Goal: Navigation & Orientation: Find specific page/section

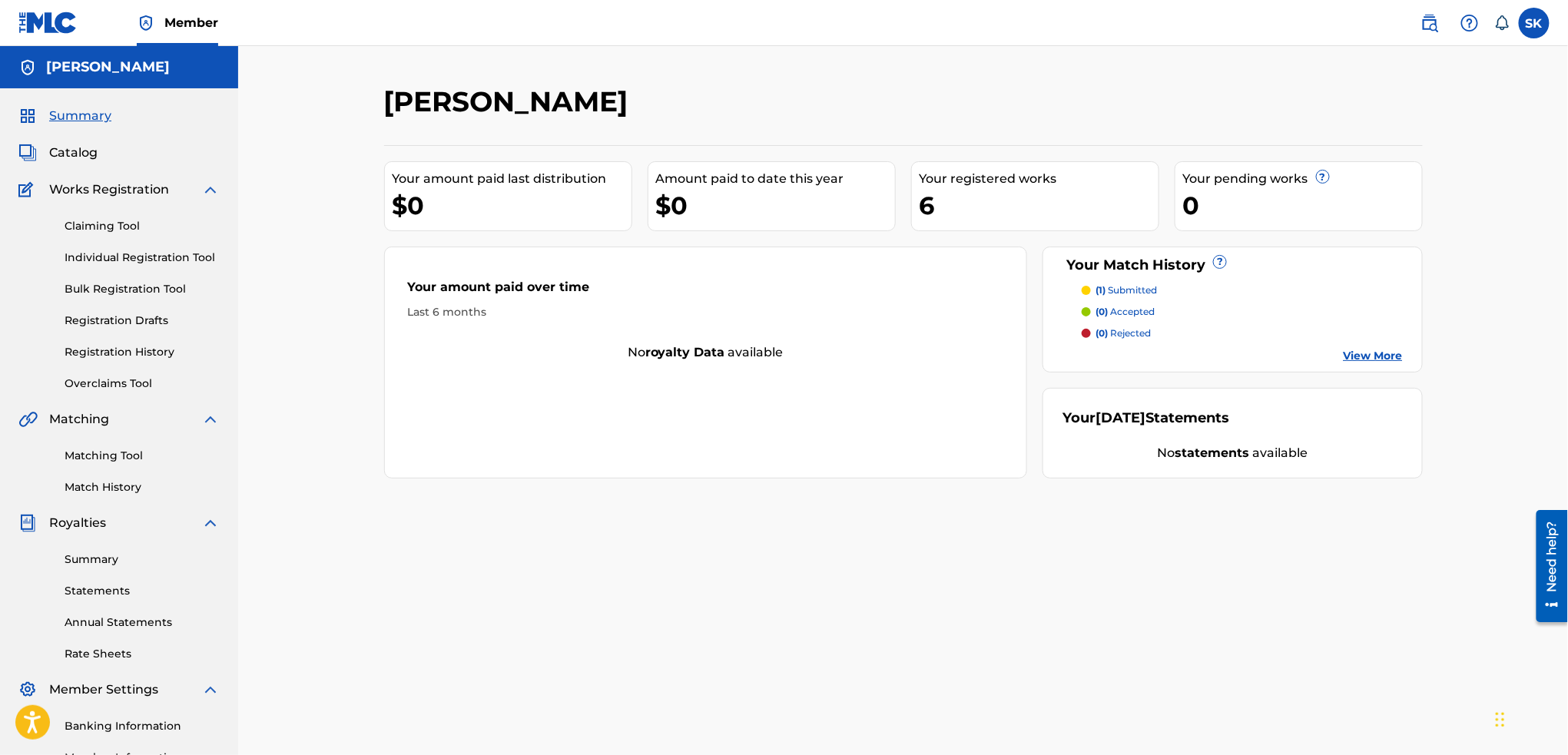
drag, startPoint x: 954, startPoint y: 193, endPoint x: 938, endPoint y: 195, distance: 16.1
click at [938, 195] on div "6" at bounding box center [1038, 206] width 239 height 34
click at [929, 206] on div "6" at bounding box center [1038, 206] width 239 height 34
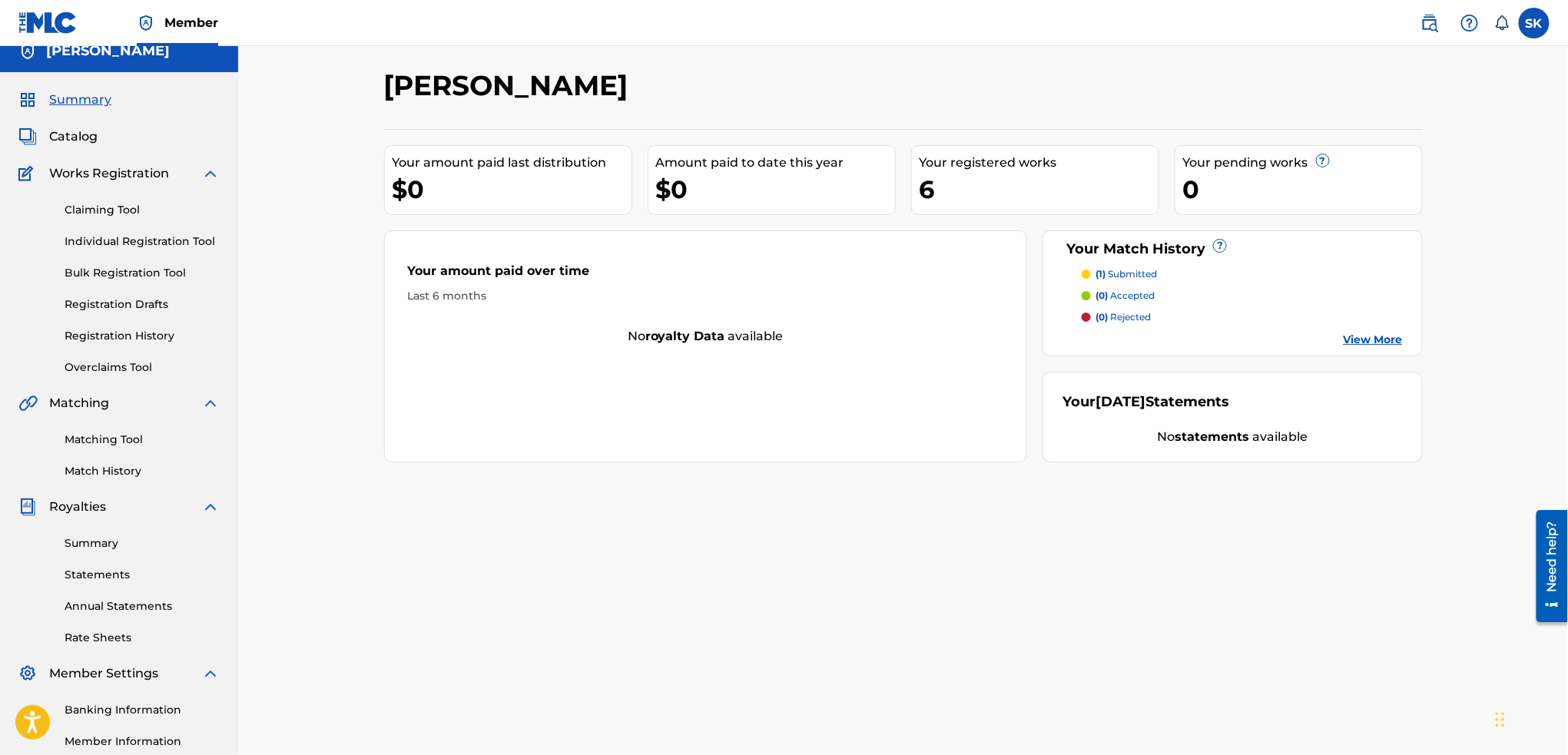
scroll to position [14, 0]
click at [130, 446] on link "Matching Tool" at bounding box center [142, 441] width 155 height 16
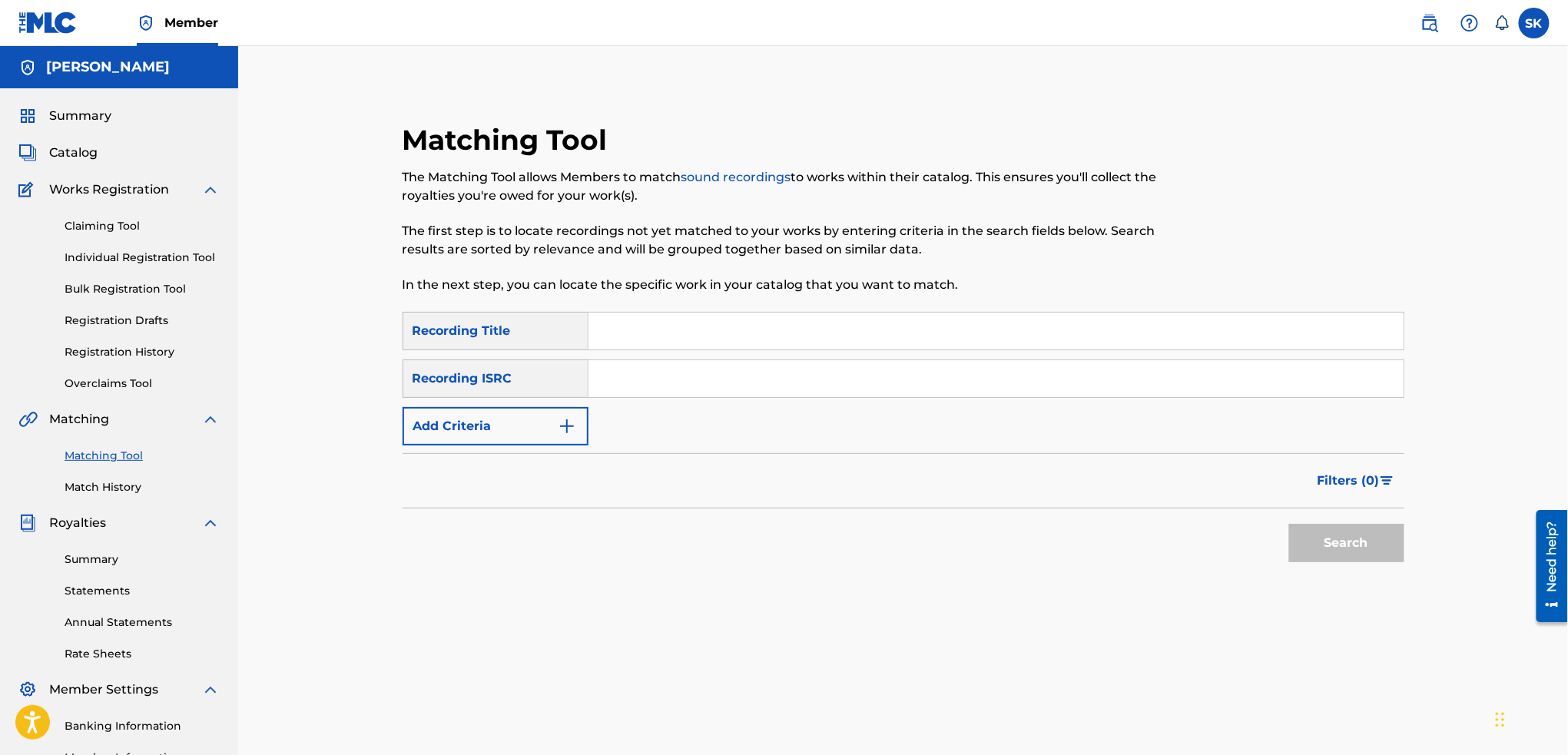
click at [213, 418] on img at bounding box center [210, 419] width 18 height 18
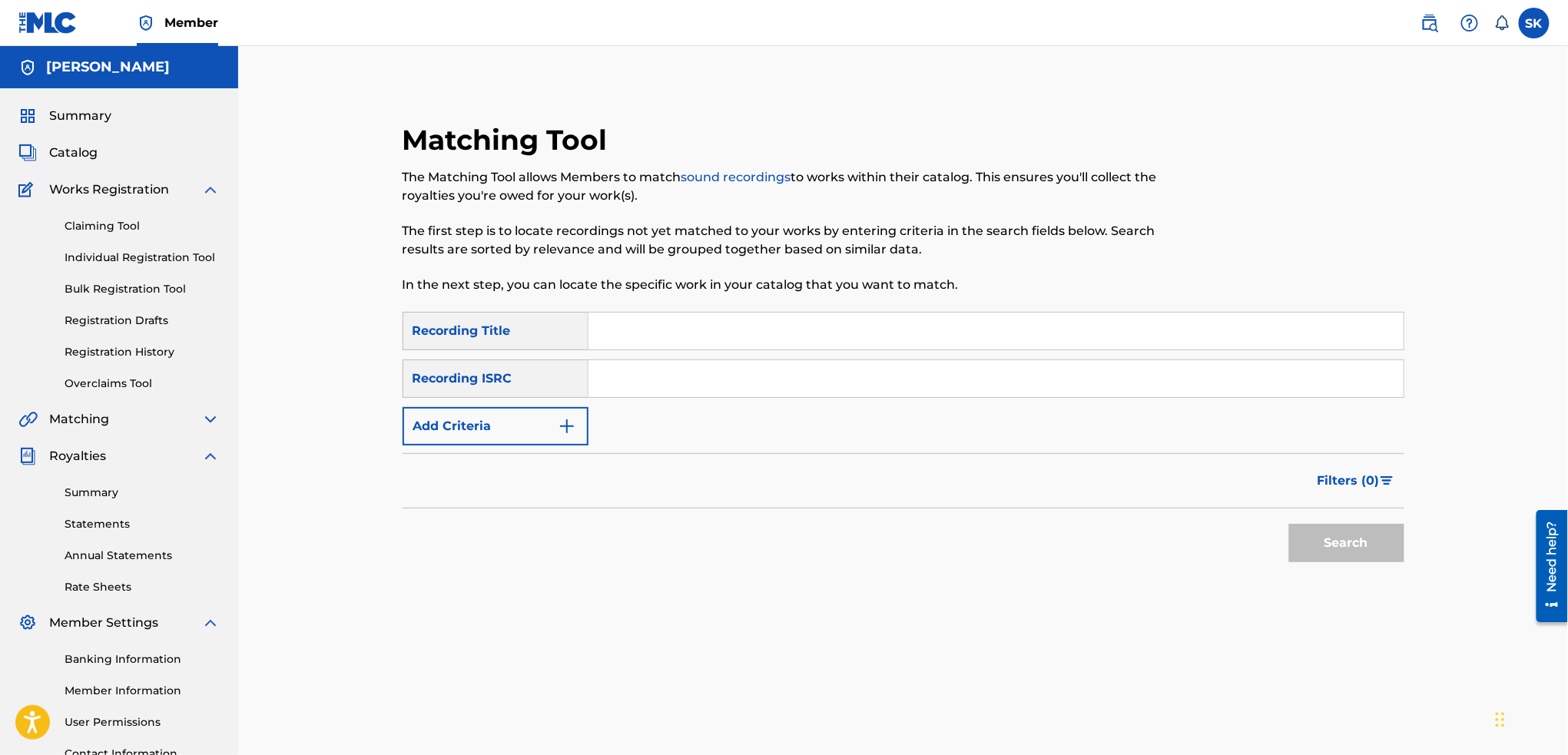
click at [213, 418] on img at bounding box center [210, 419] width 18 height 18
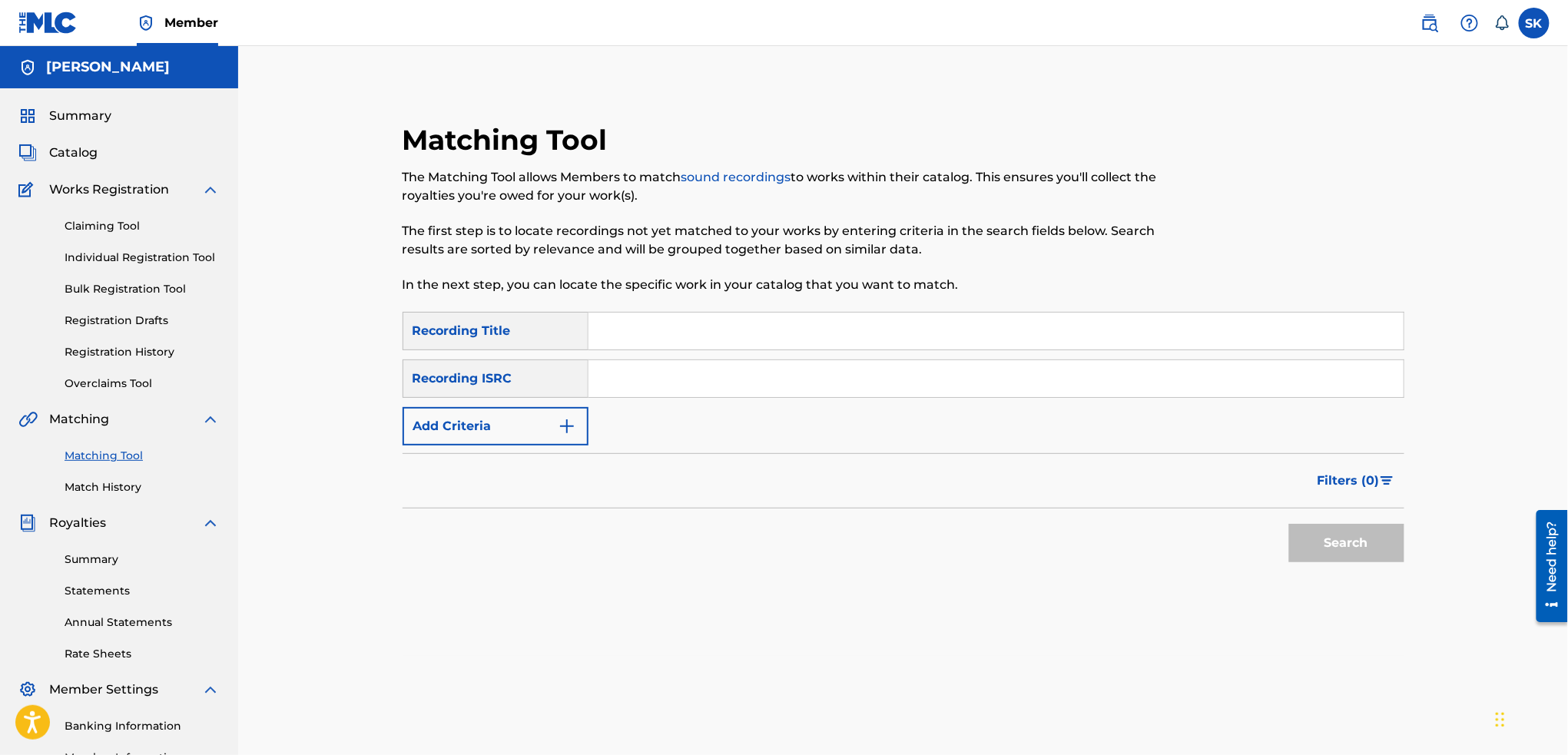
click at [86, 486] on link "Match History" at bounding box center [142, 488] width 155 height 16
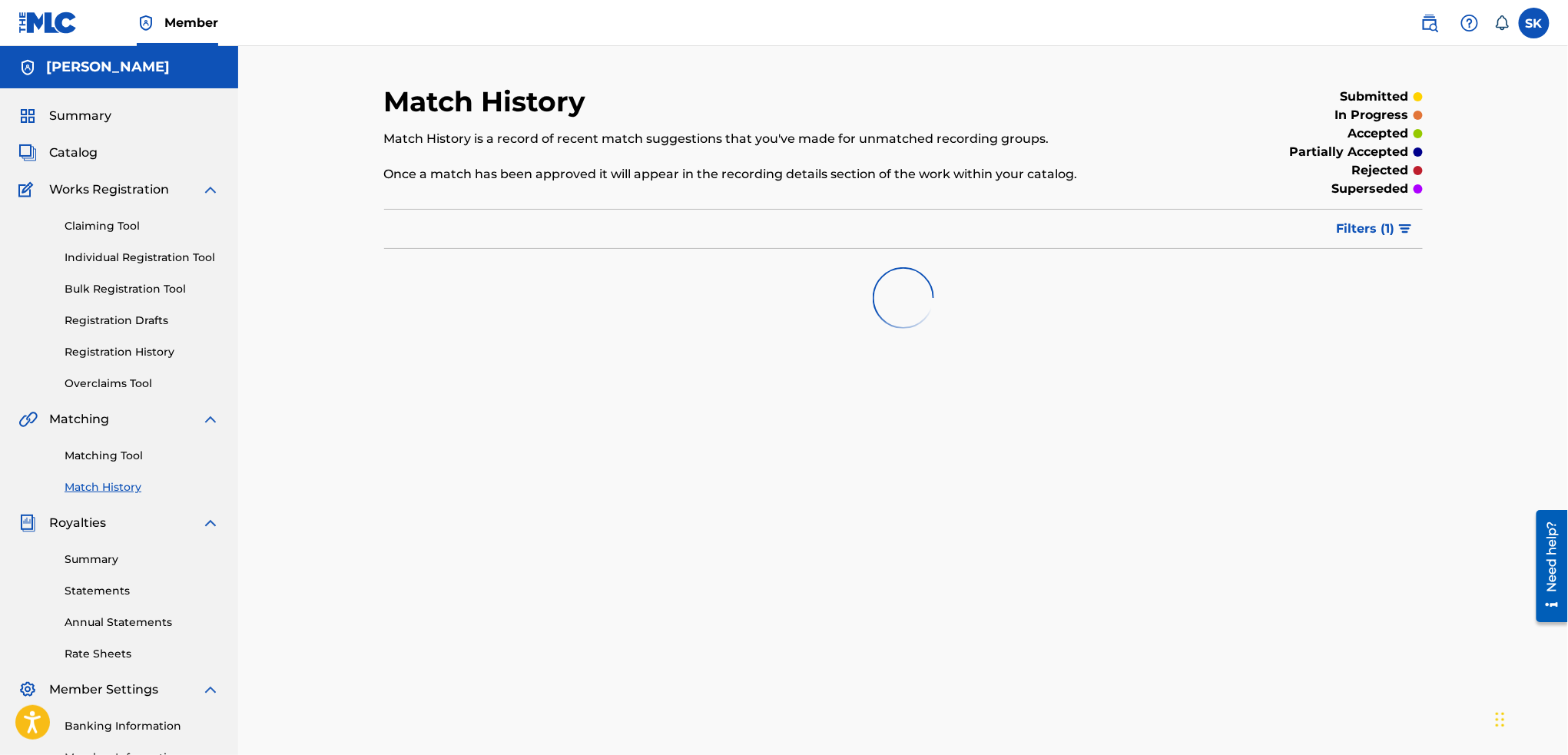
click at [102, 453] on link "Matching Tool" at bounding box center [142, 456] width 155 height 16
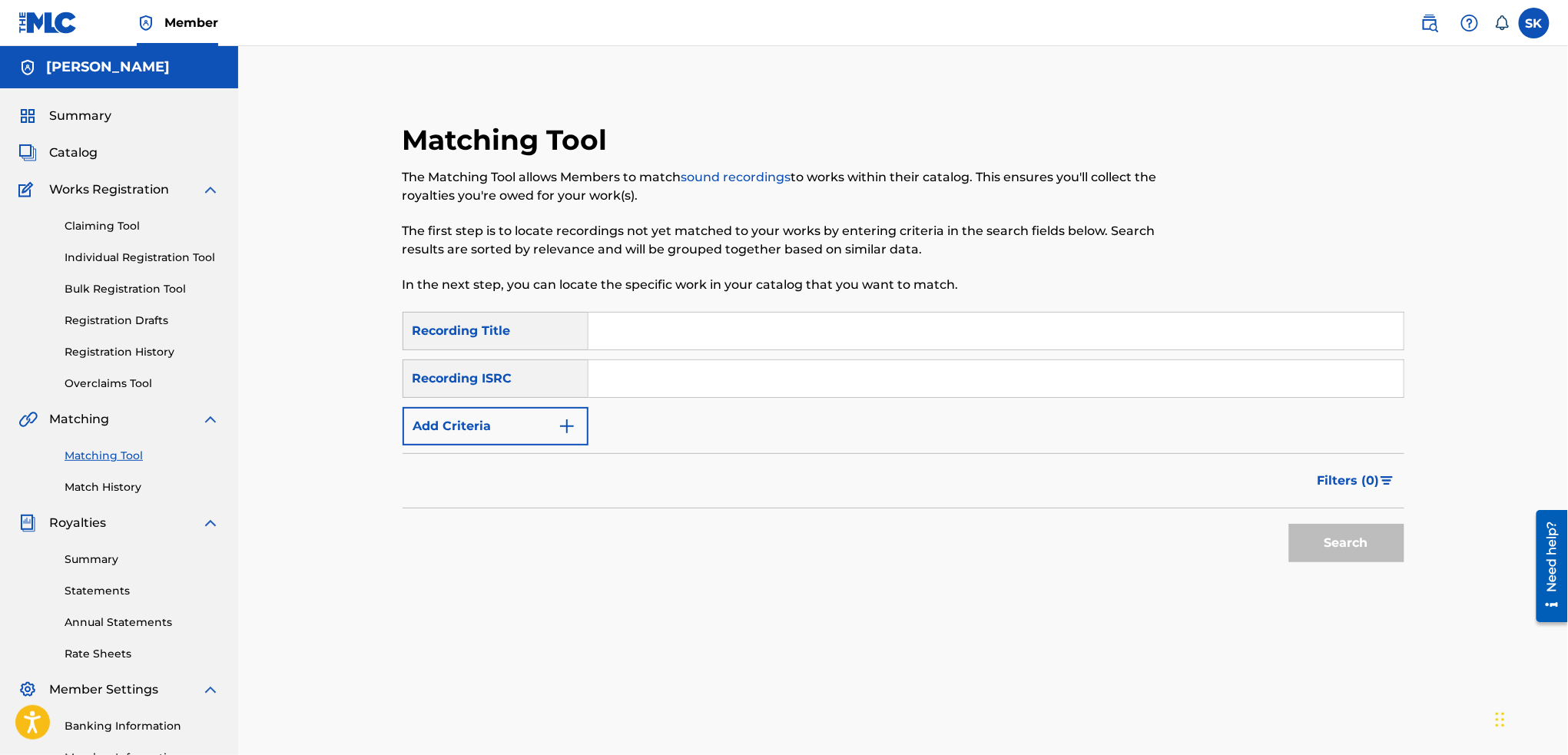
click at [207, 185] on img at bounding box center [210, 189] width 18 height 18
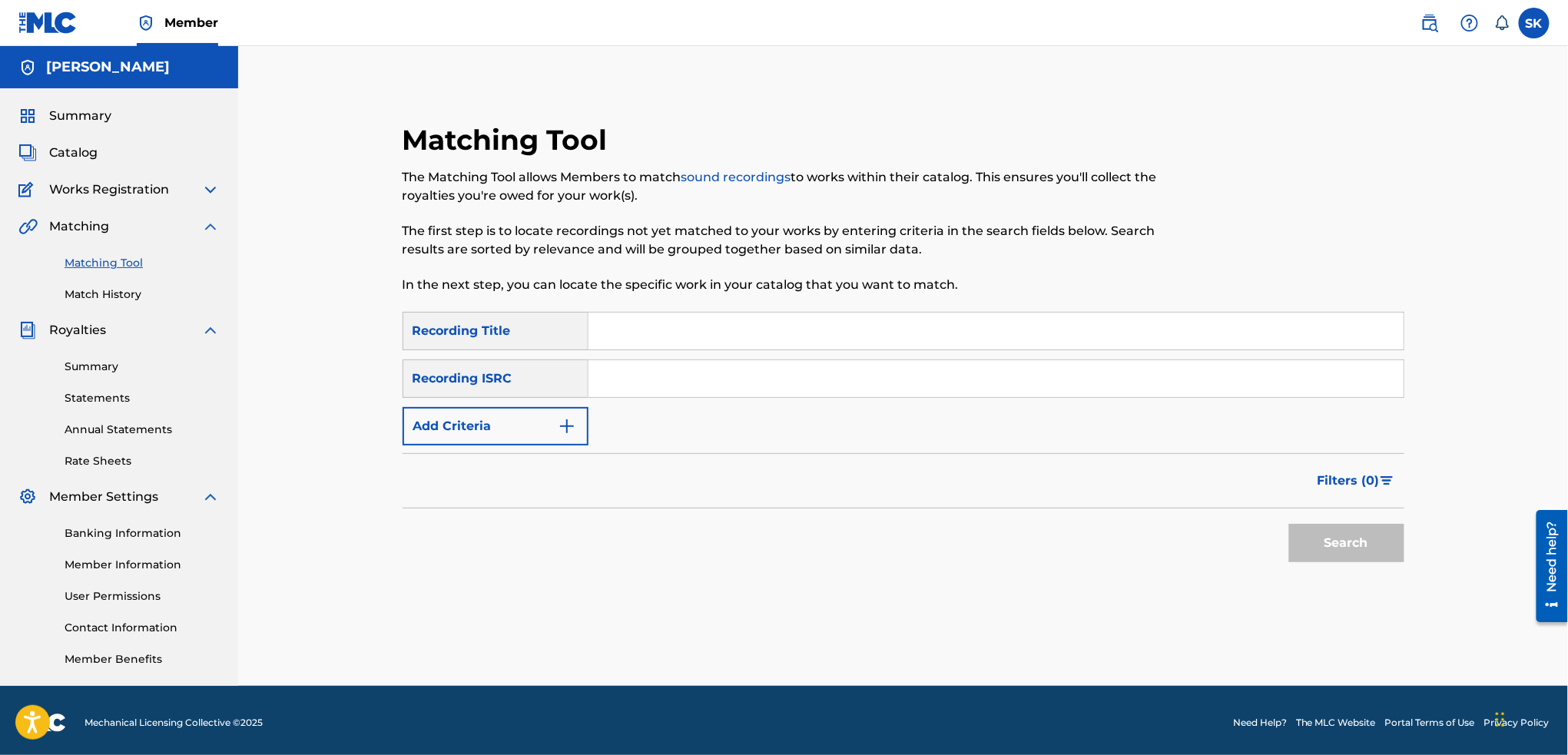
click at [207, 185] on img at bounding box center [210, 189] width 18 height 18
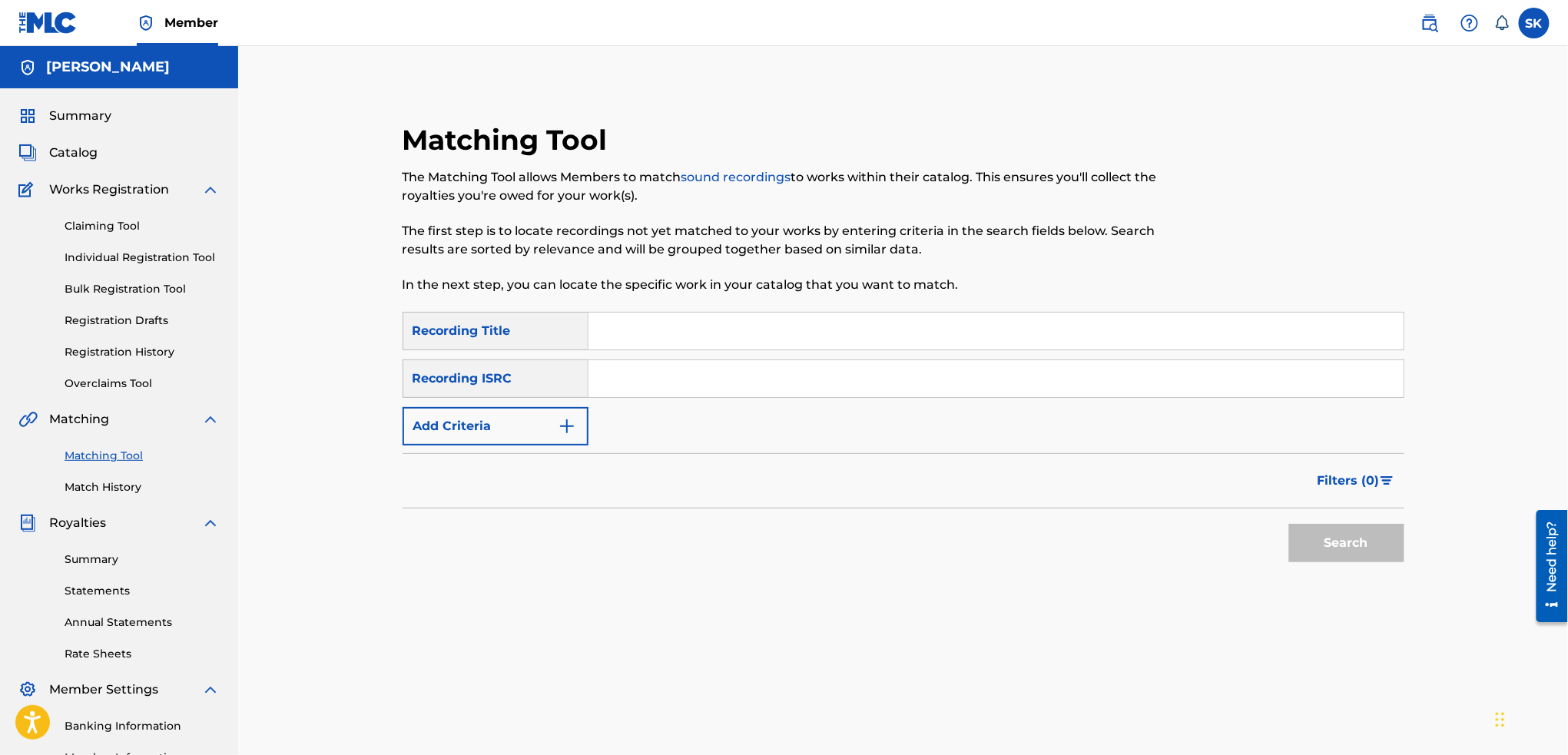
click at [78, 157] on span "Catalog" at bounding box center [73, 152] width 49 height 18
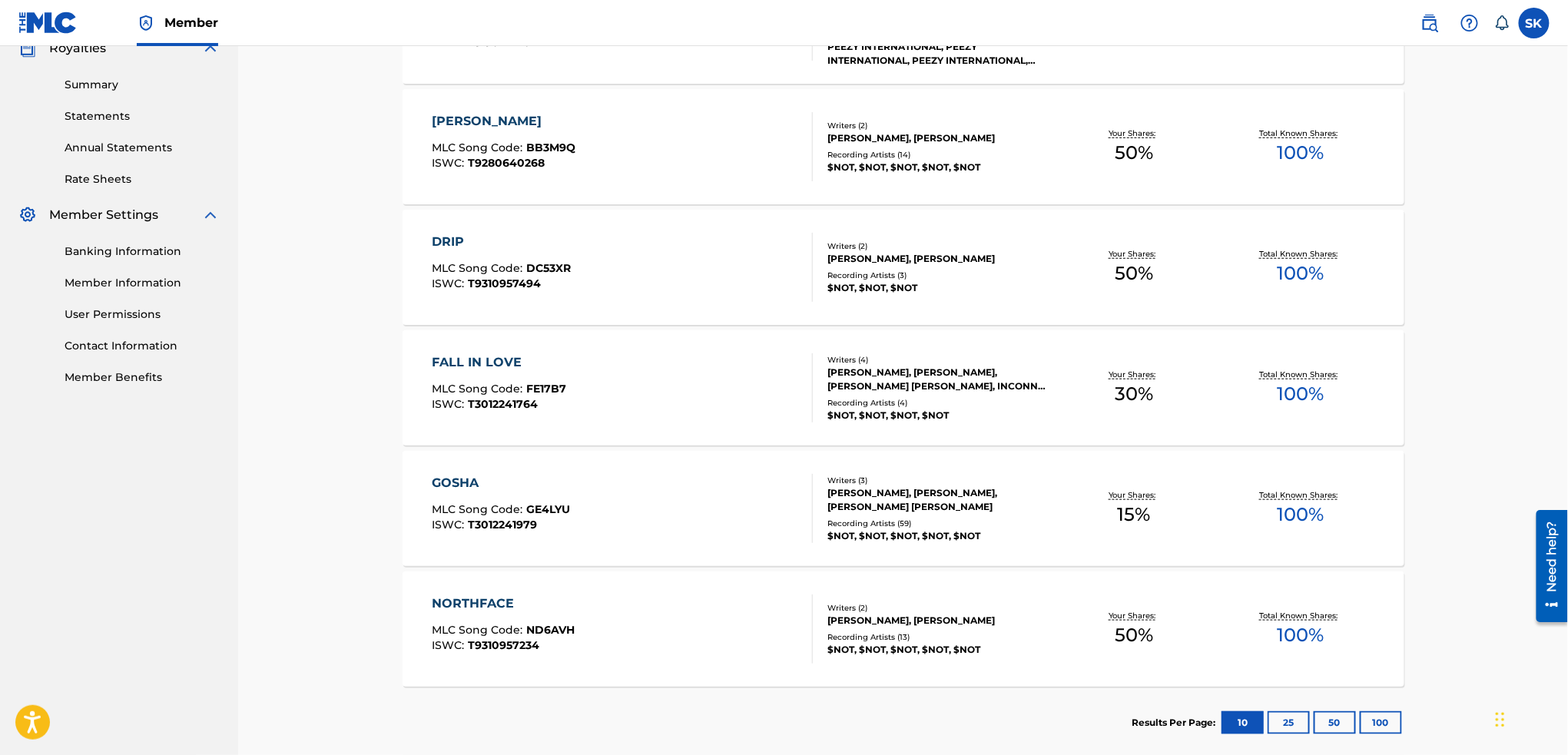
scroll to position [552, 0]
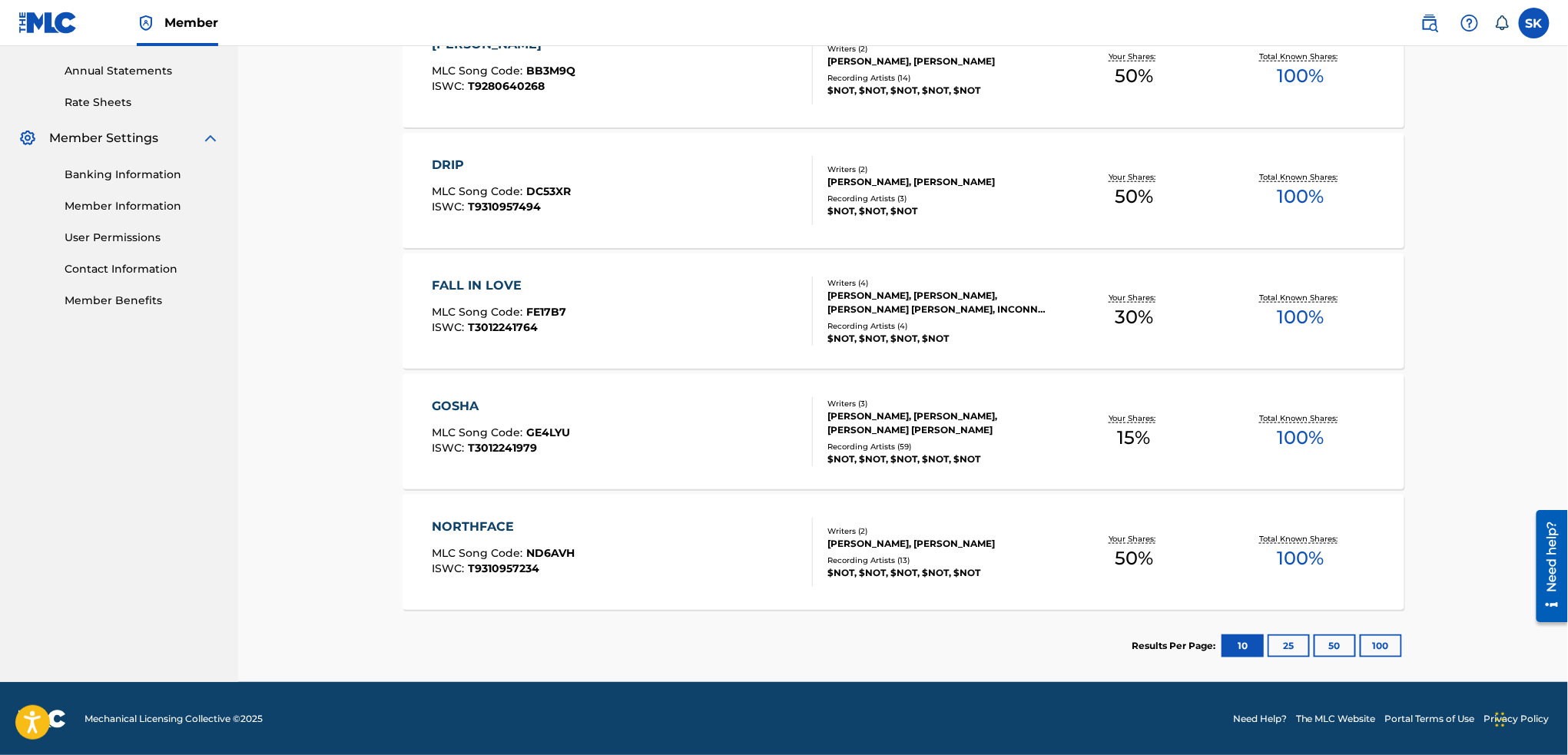
click at [452, 402] on div "GOSHA" at bounding box center [502, 406] width 138 height 18
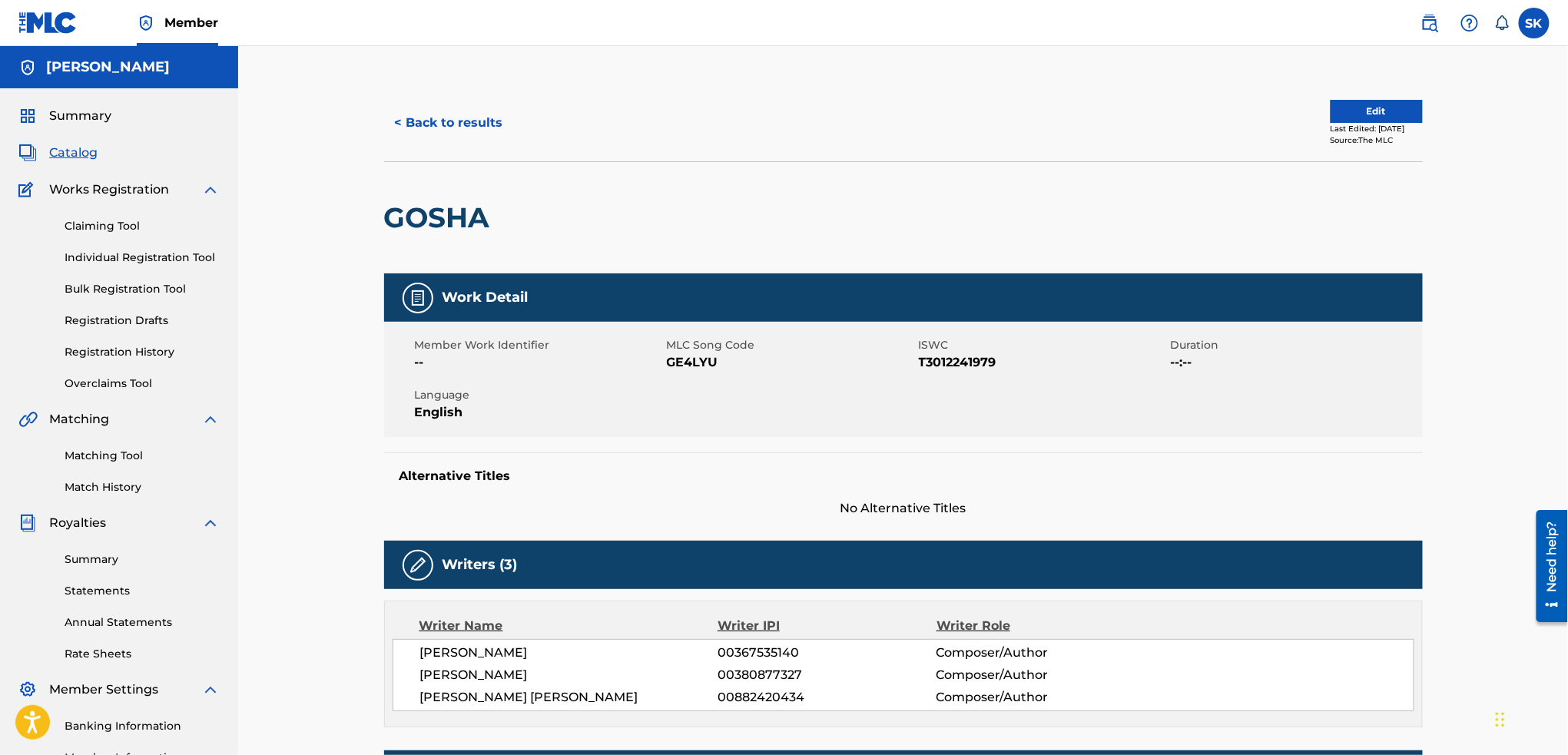
click at [452, 402] on span "Language" at bounding box center [538, 395] width 248 height 16
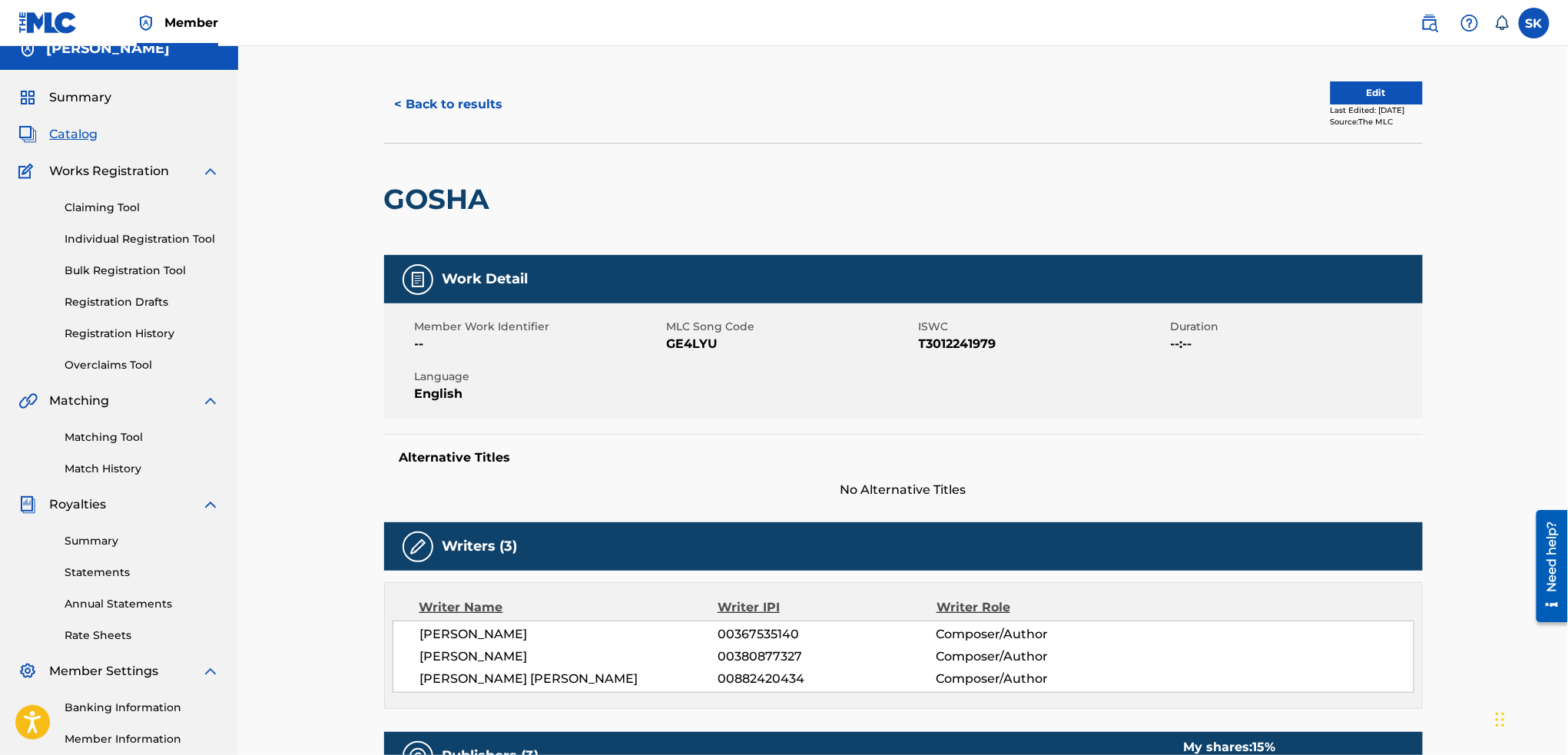
scroll to position [17, 0]
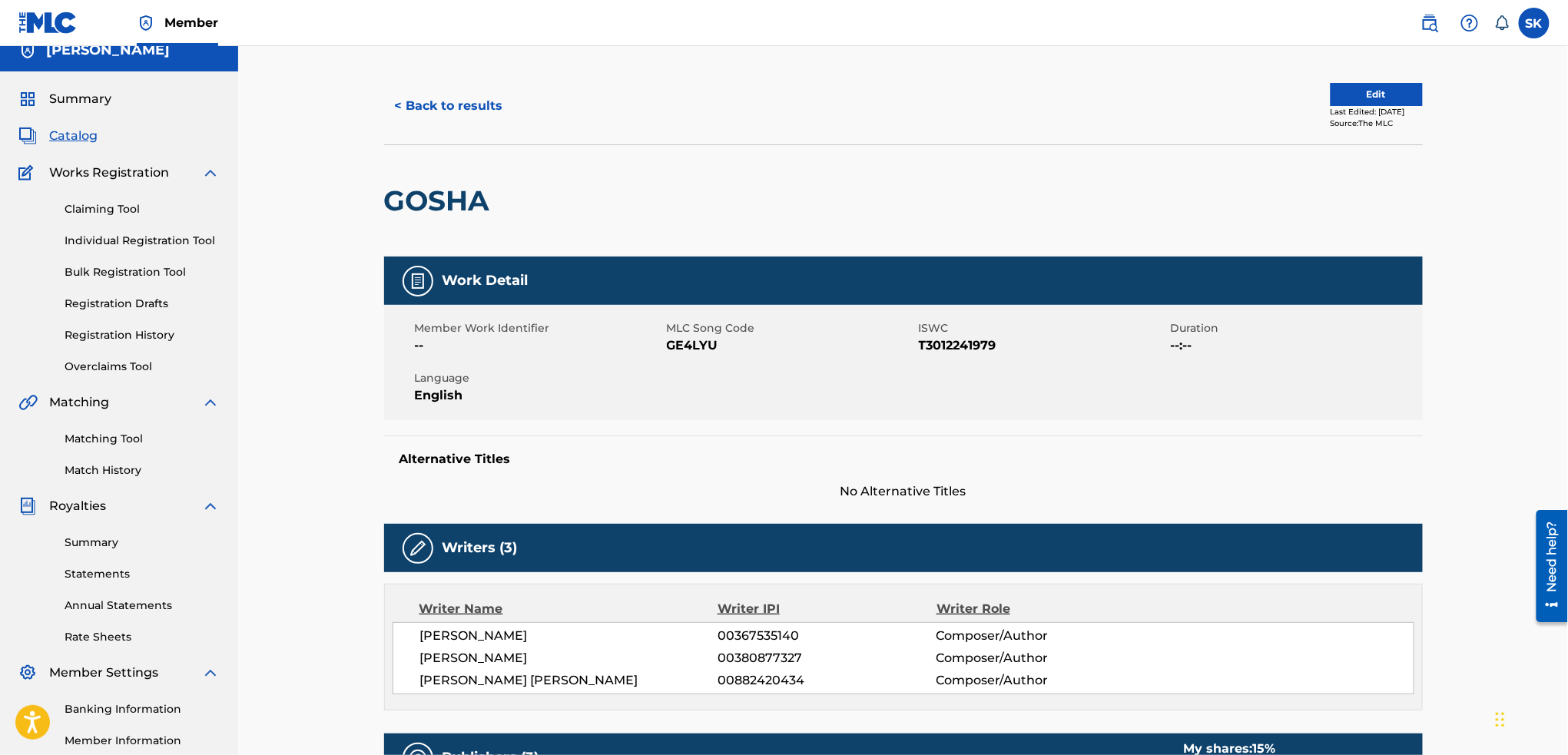
click at [438, 109] on button "< Back to results" at bounding box center [449, 106] width 130 height 38
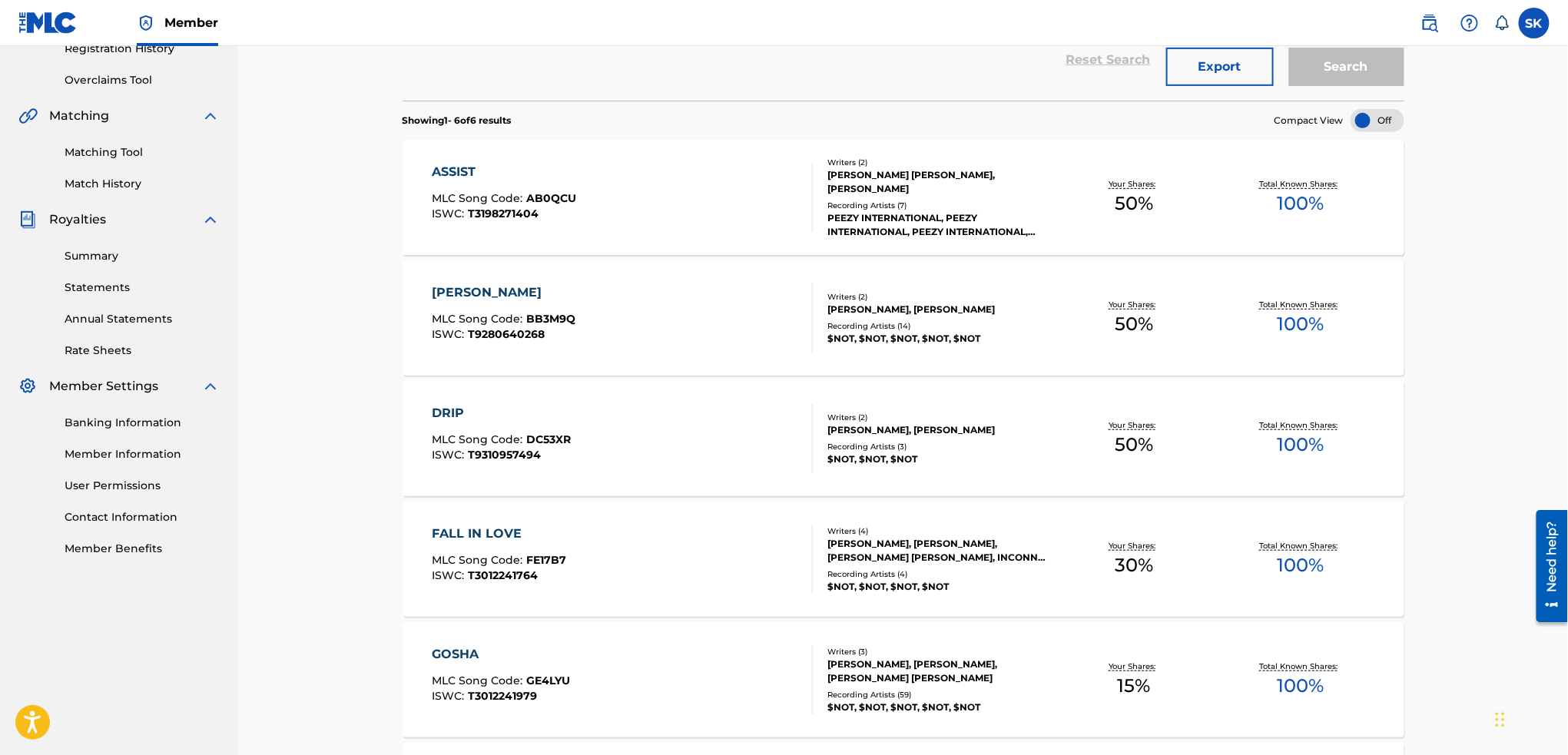
scroll to position [313, 0]
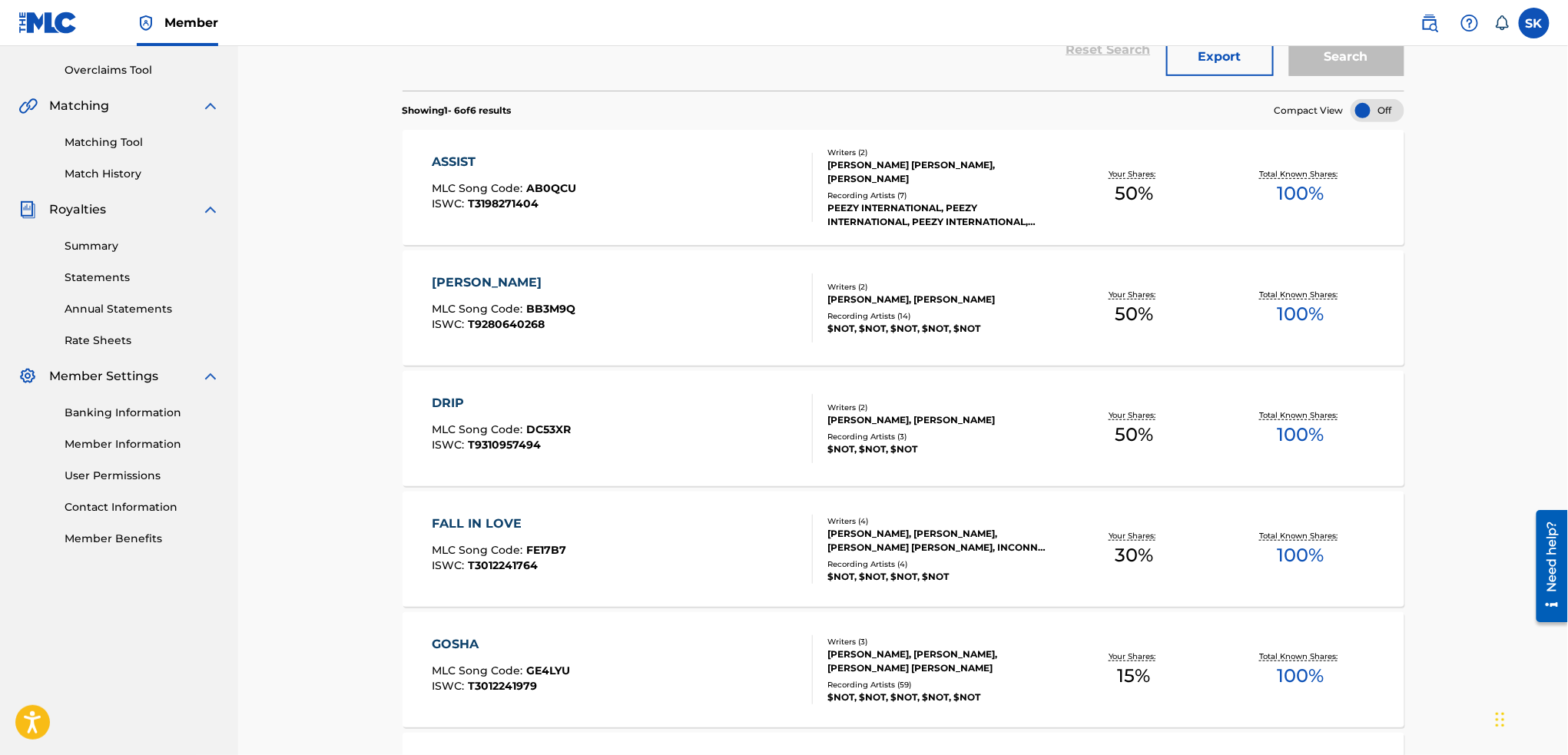
click at [111, 342] on link "Rate Sheets" at bounding box center [142, 340] width 155 height 16
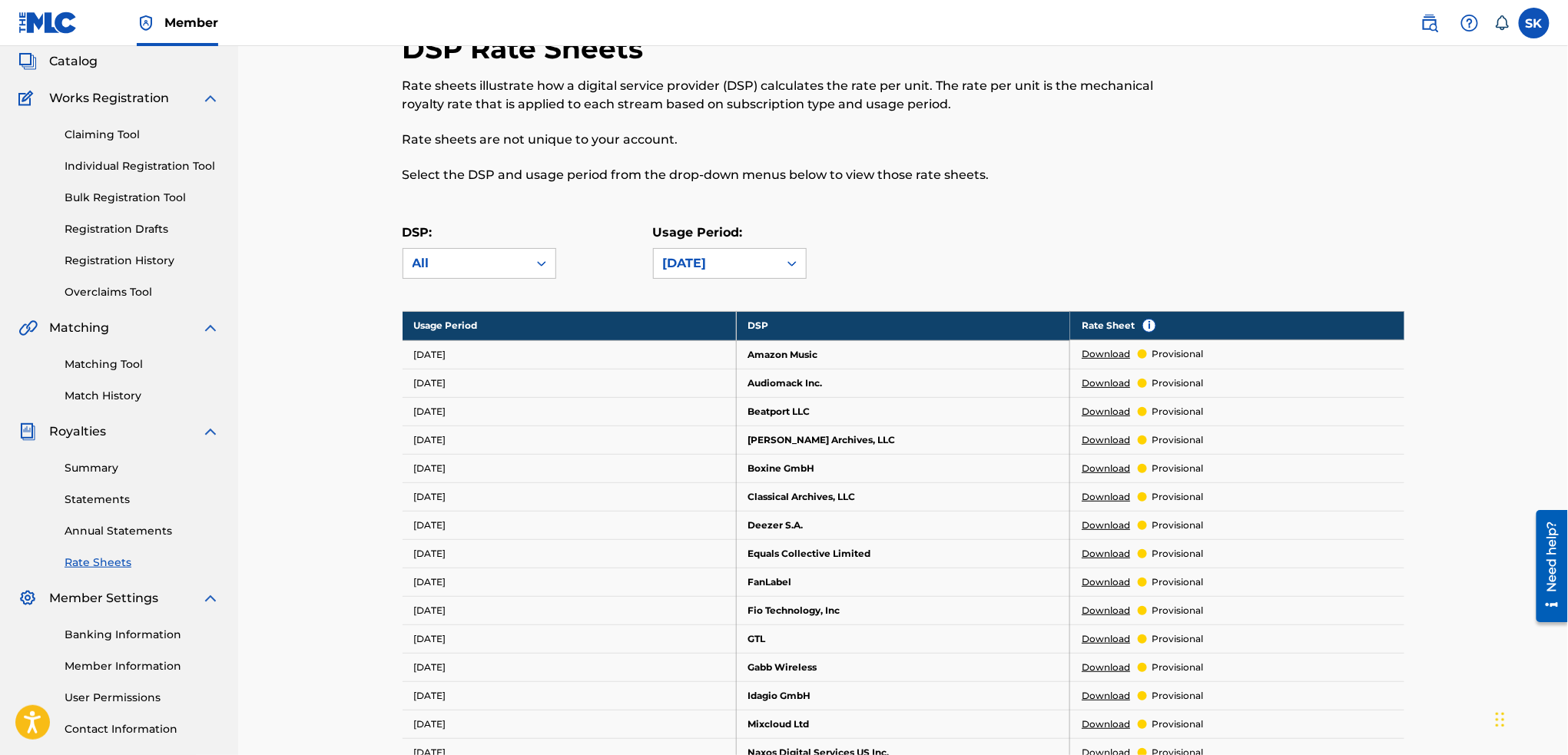
scroll to position [83, 0]
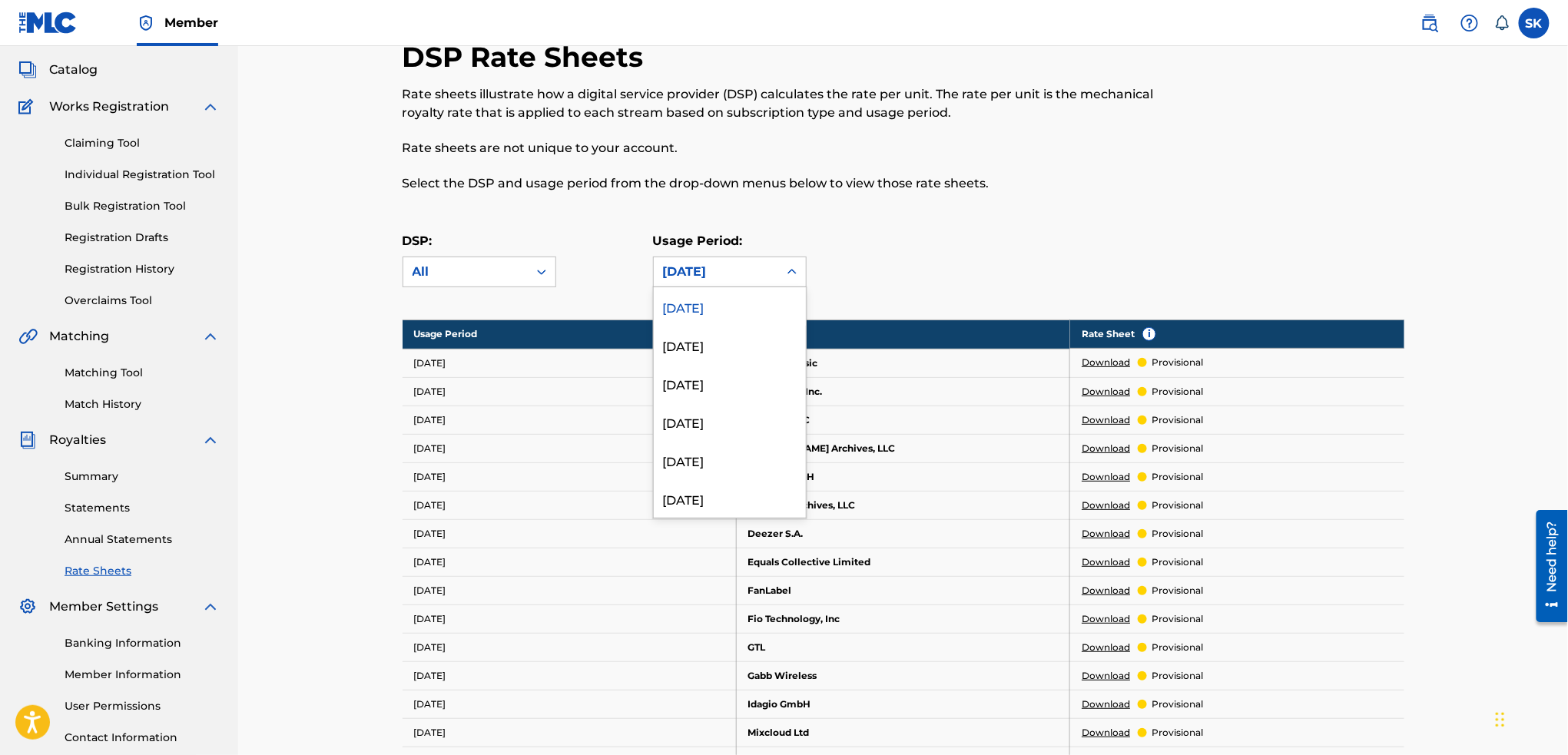
click at [739, 277] on div "[DATE]" at bounding box center [716, 271] width 106 height 18
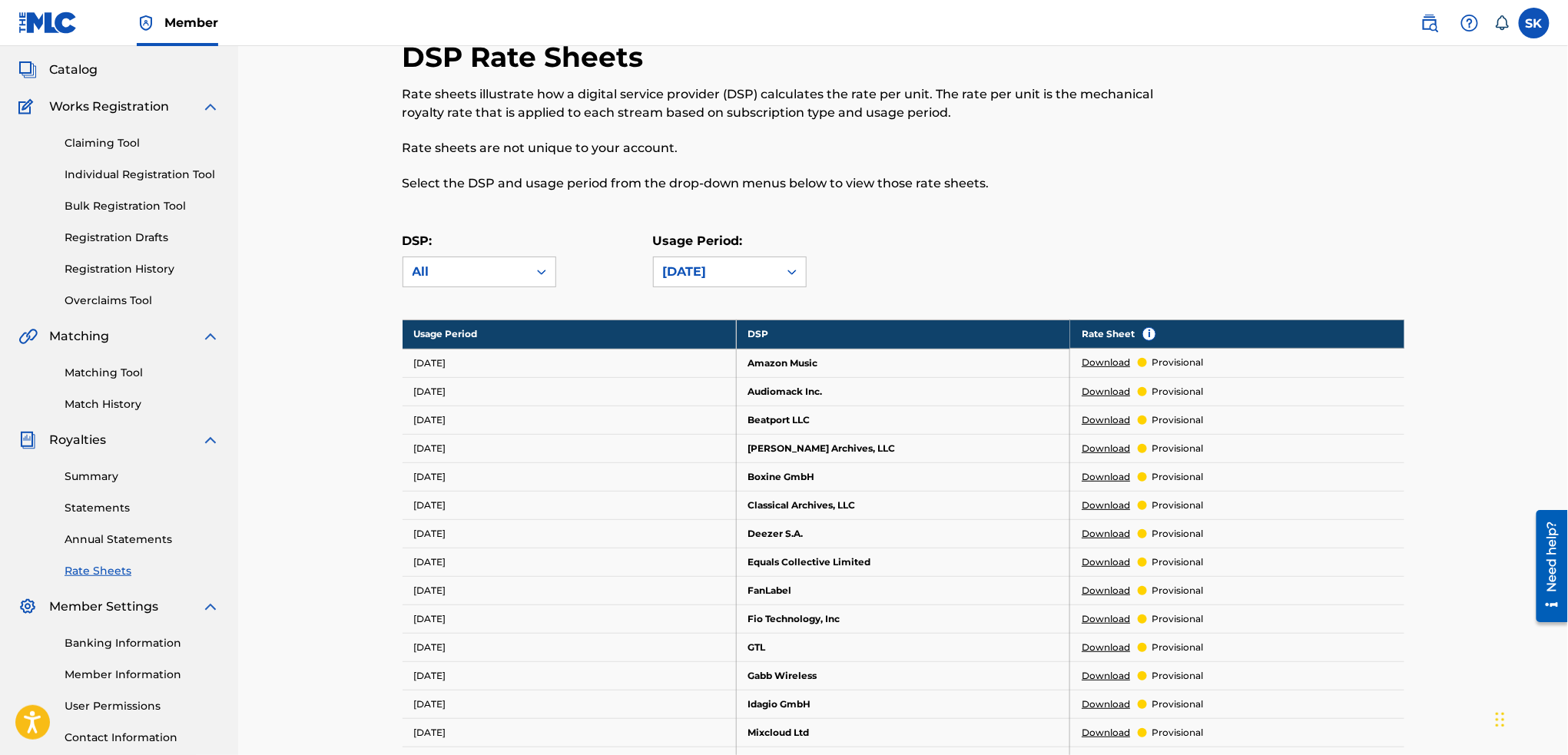
click at [739, 277] on div "[DATE]" at bounding box center [716, 271] width 106 height 18
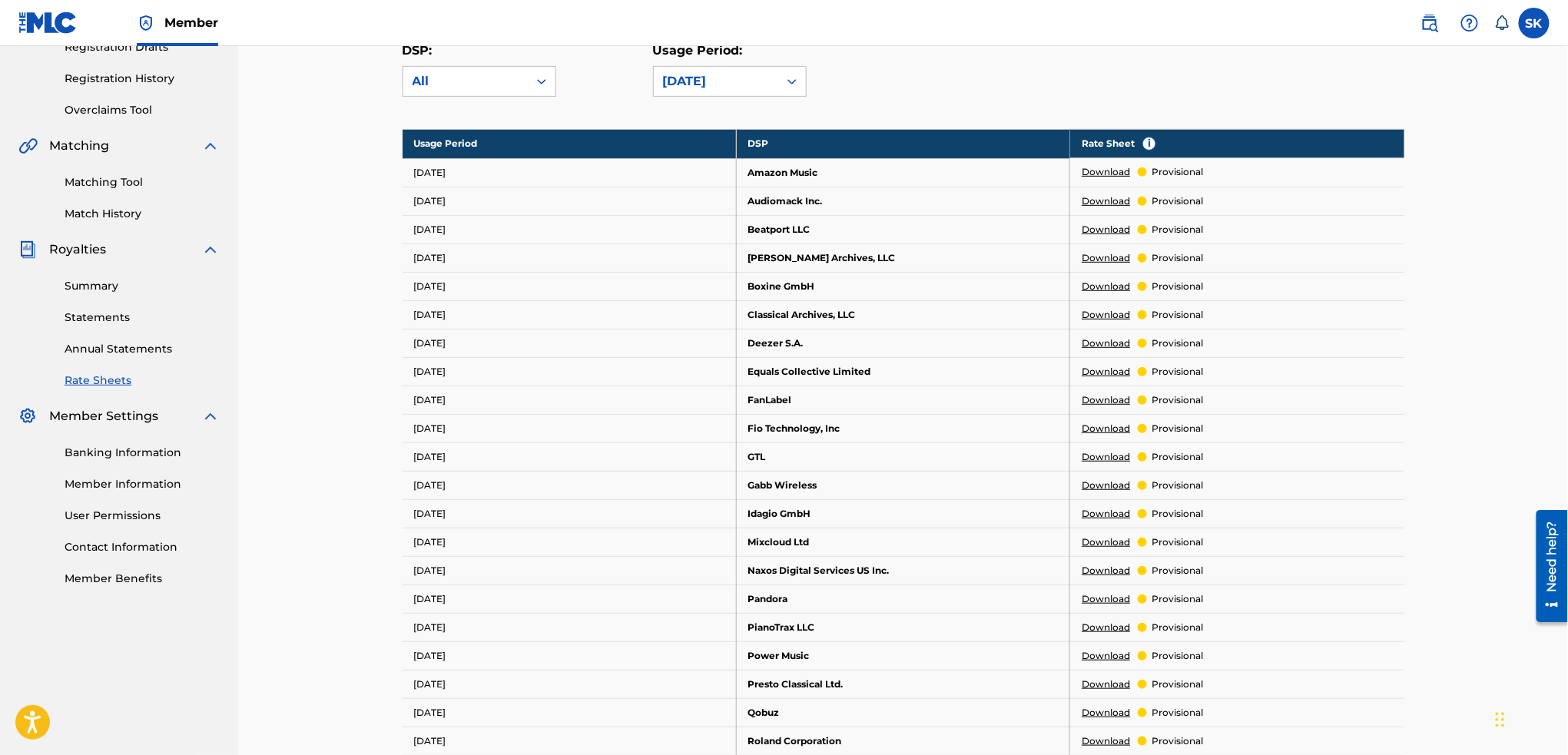
scroll to position [0, 0]
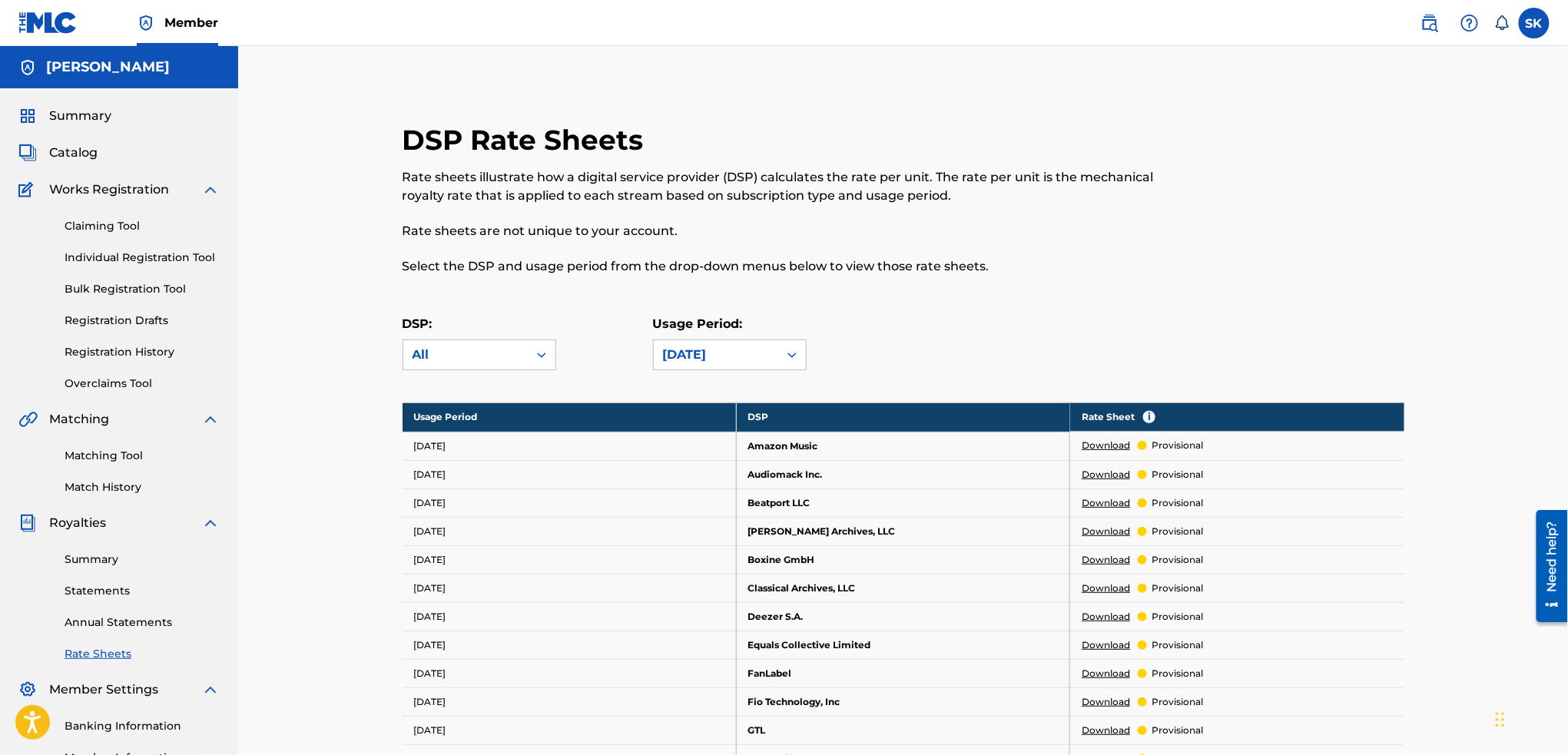
click at [204, 192] on img at bounding box center [210, 189] width 18 height 18
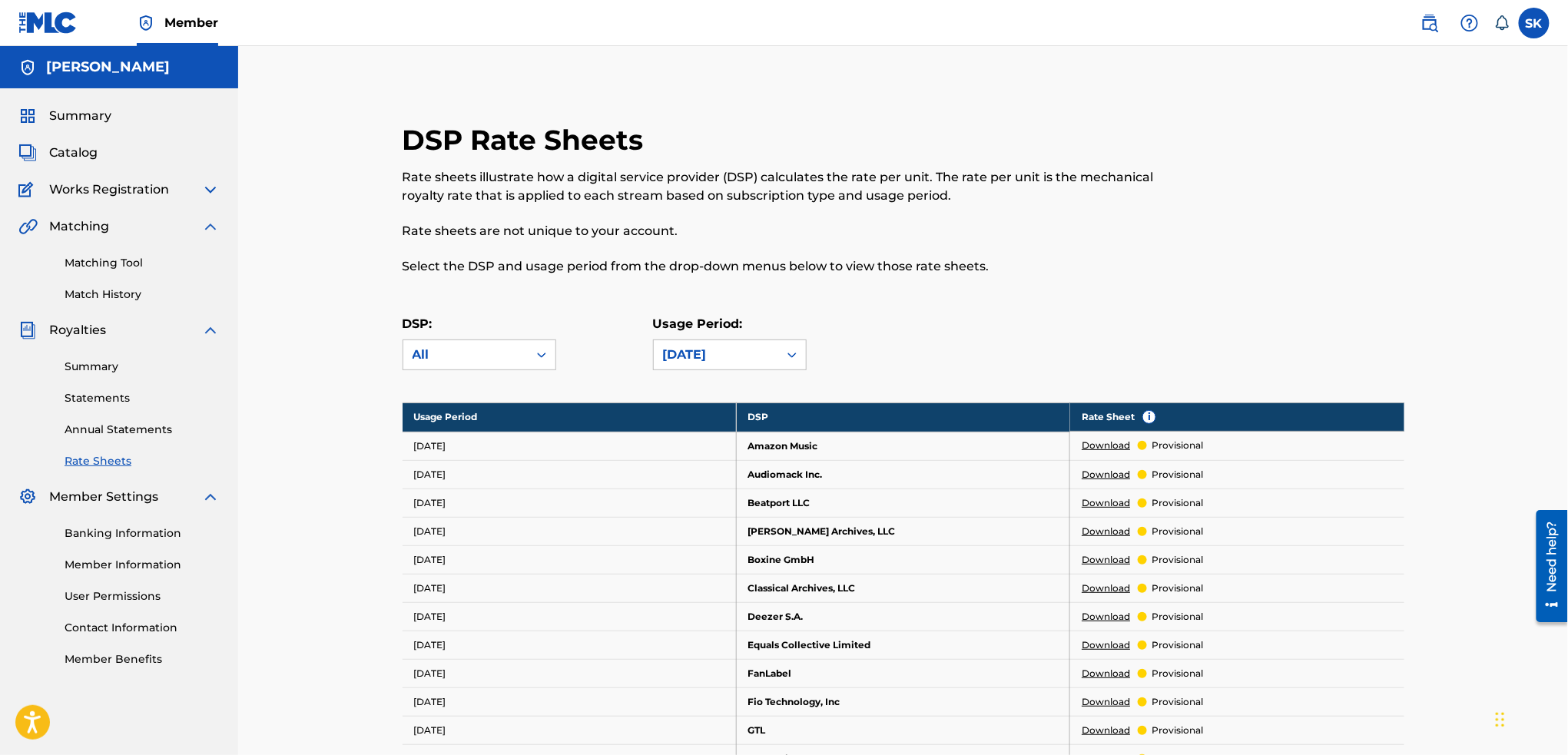
click at [61, 111] on span "Summary" at bounding box center [80, 115] width 62 height 18
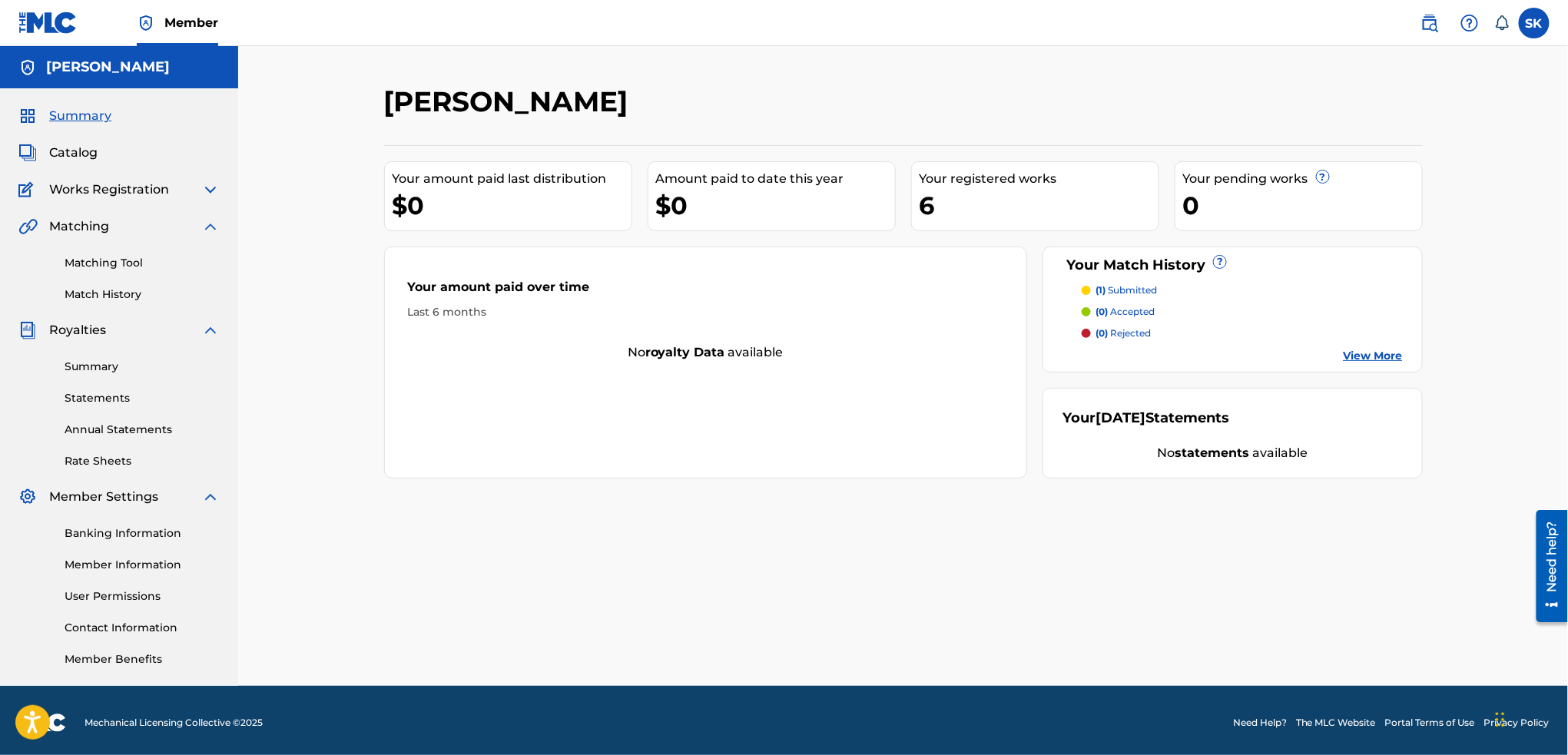
click at [209, 222] on img at bounding box center [210, 226] width 18 height 18
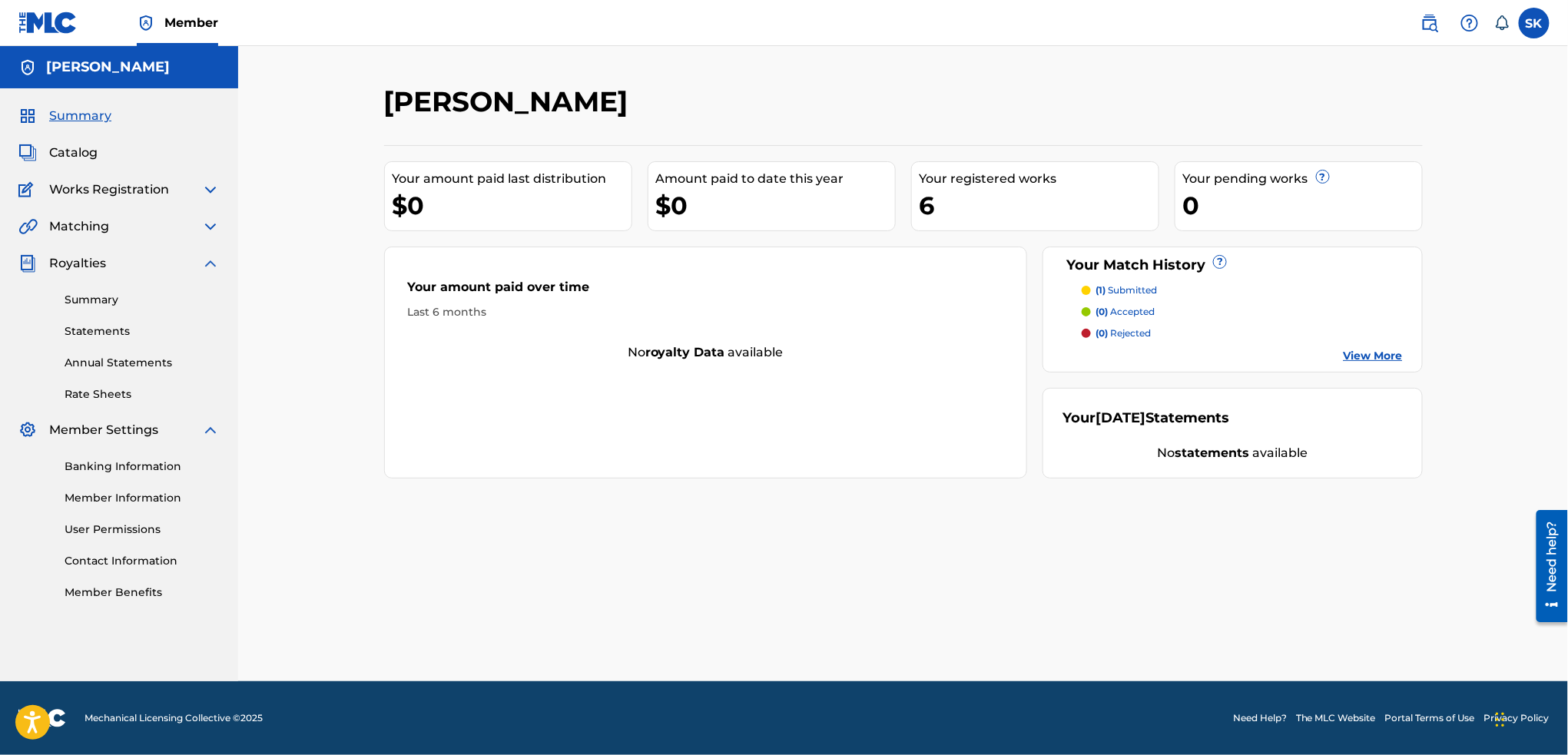
click at [214, 271] on img at bounding box center [210, 263] width 18 height 18
click at [213, 307] on img at bounding box center [210, 300] width 18 height 18
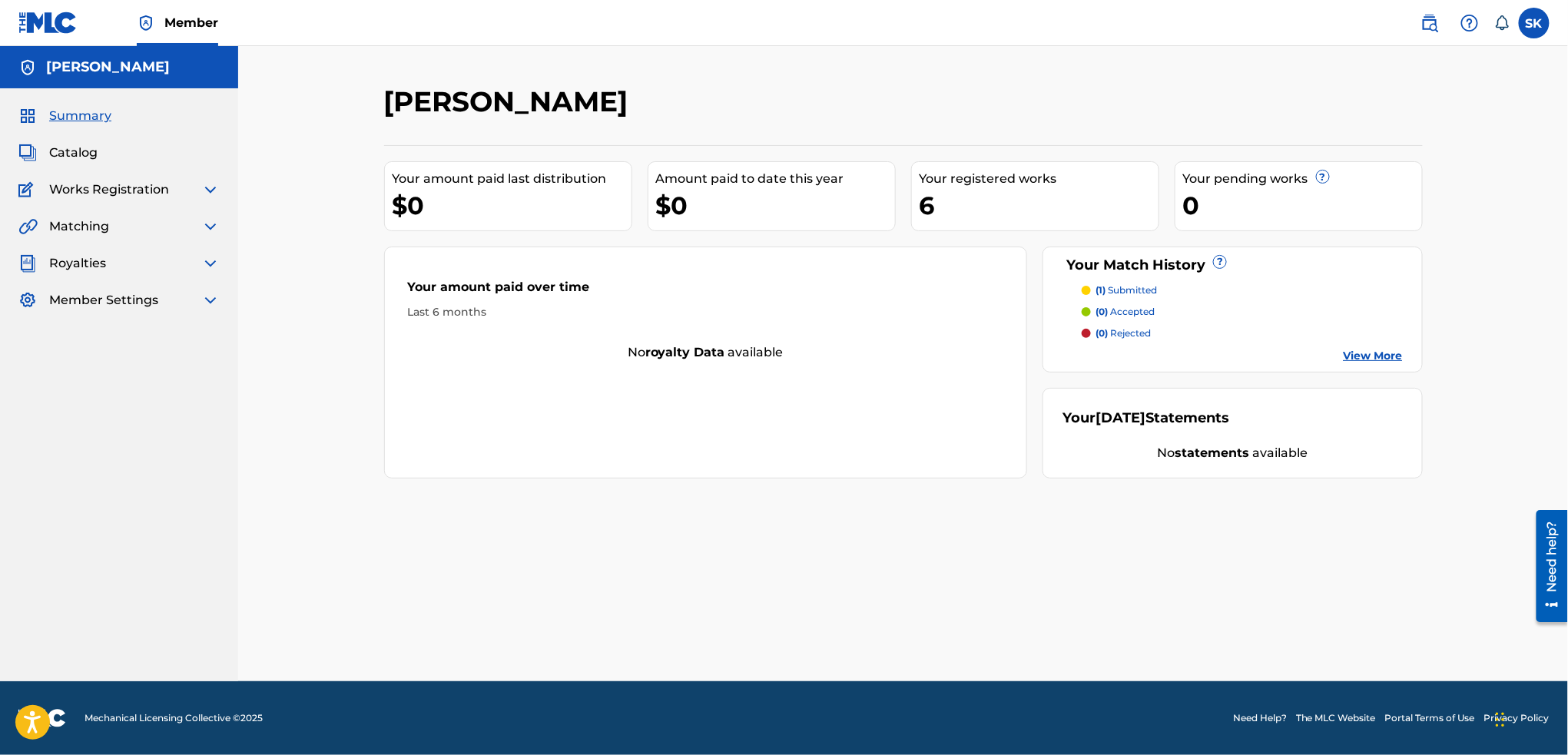
drag, startPoint x: 941, startPoint y: 206, endPoint x: 930, endPoint y: 207, distance: 11.0
click at [930, 207] on div "6" at bounding box center [1038, 206] width 239 height 34
drag, startPoint x: 930, startPoint y: 207, endPoint x: 916, endPoint y: 209, distance: 14.1
click at [916, 209] on div "Your registered works 6" at bounding box center [1034, 195] width 248 height 70
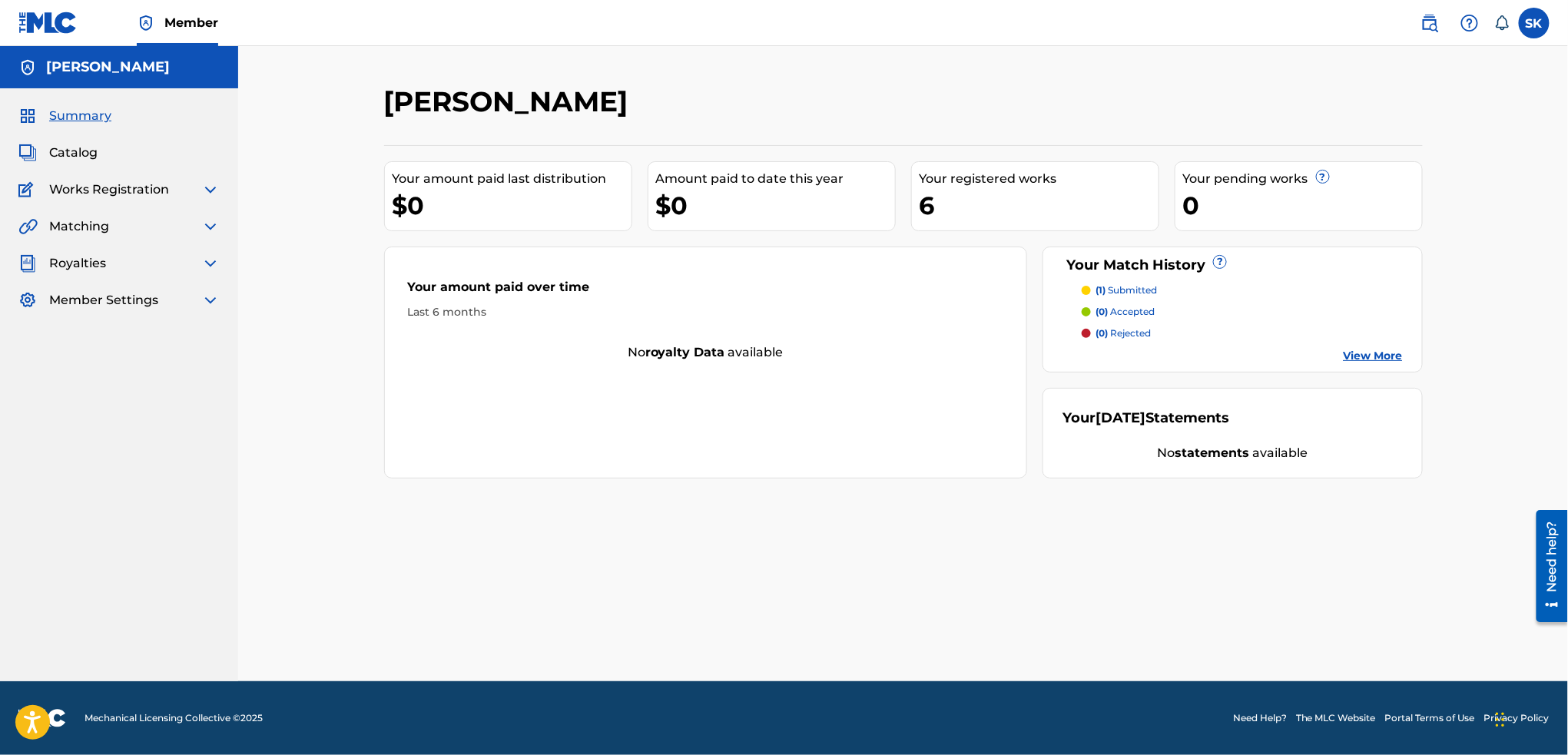
click at [922, 208] on div "Your registered works 6" at bounding box center [1034, 195] width 248 height 70
drag, startPoint x: 922, startPoint y: 208, endPoint x: 931, endPoint y: 208, distance: 9.0
click at [931, 208] on div "6" at bounding box center [1038, 206] width 239 height 34
